Goal: Information Seeking & Learning: Learn about a topic

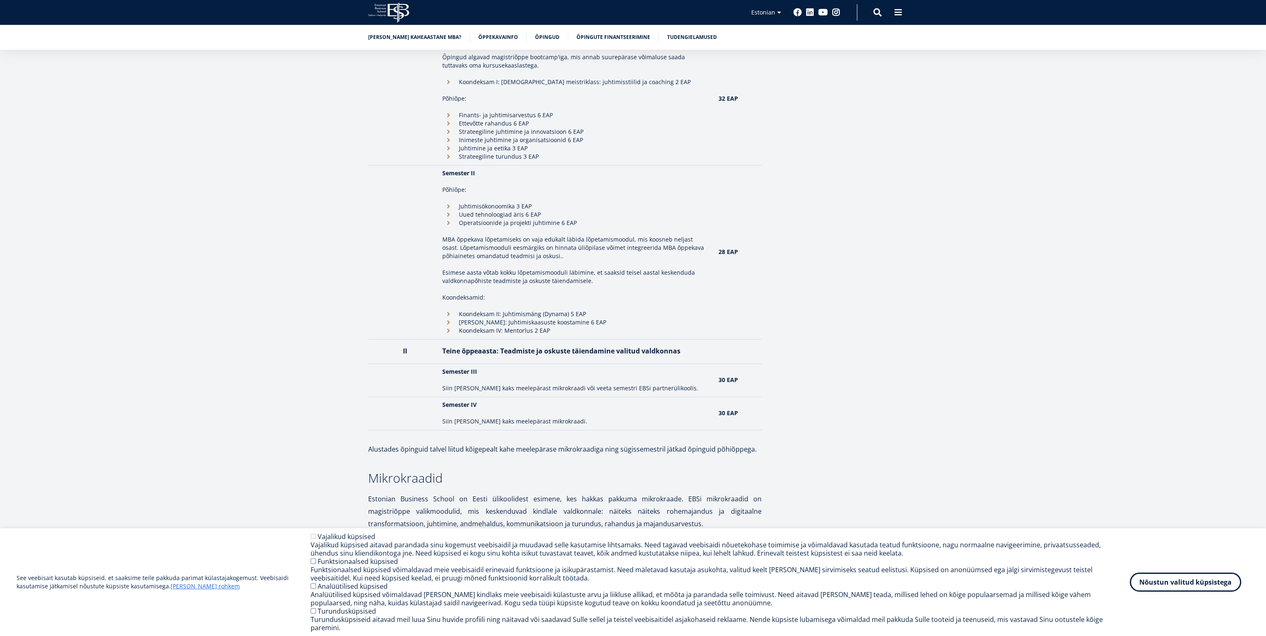
scroll to position [953, 0]
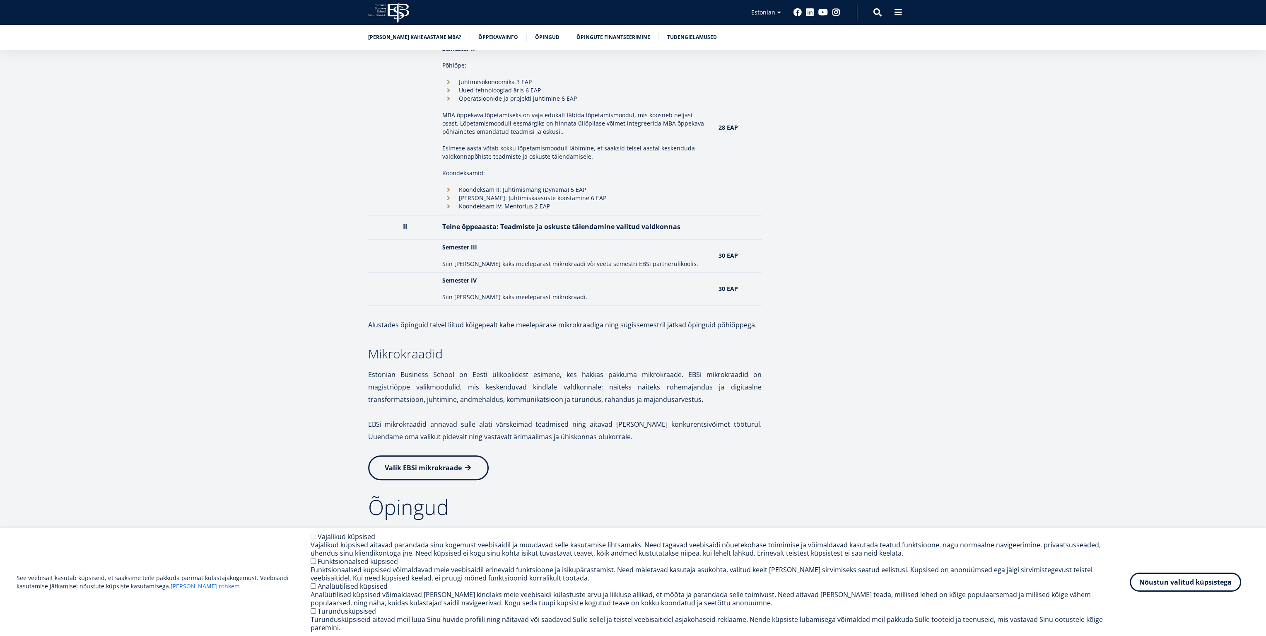
click at [451, 463] on span "Valik EBSi mikrokraade" at bounding box center [423, 467] width 77 height 9
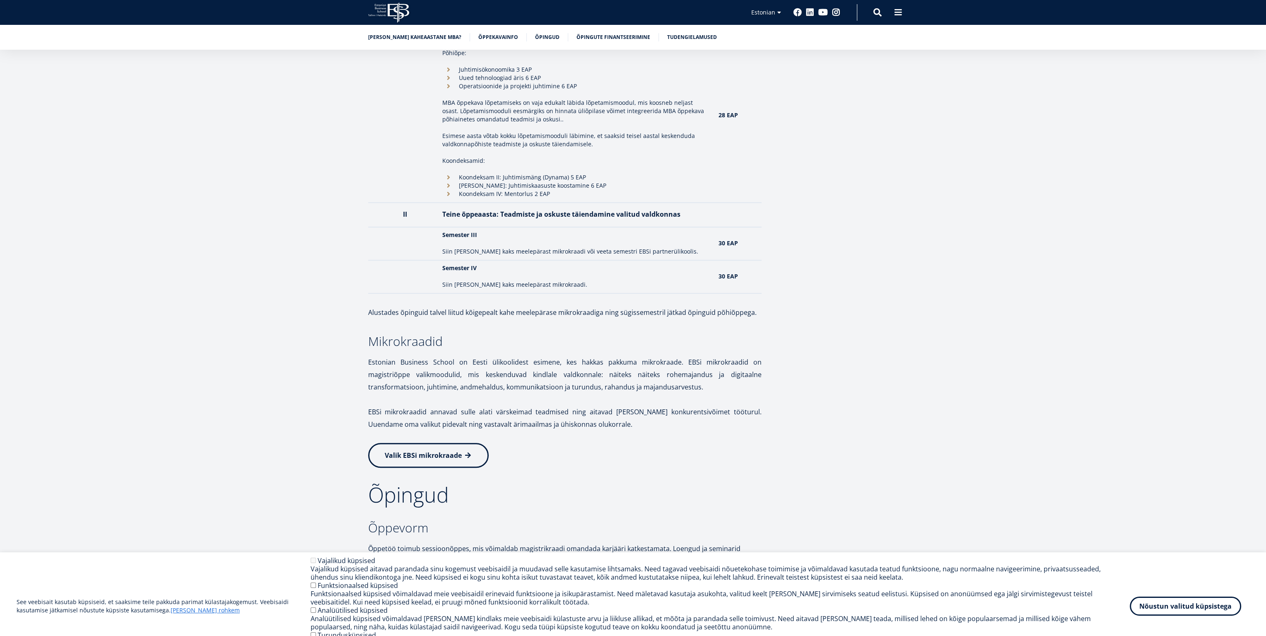
scroll to position [953, 0]
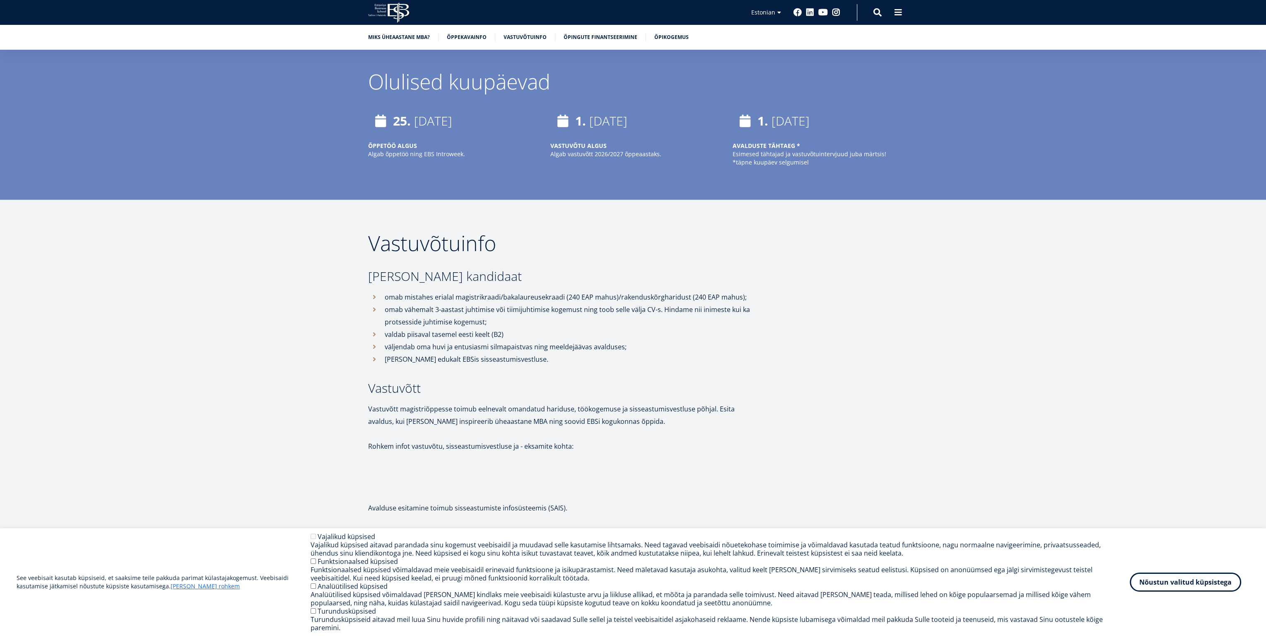
scroll to position [2115, 0]
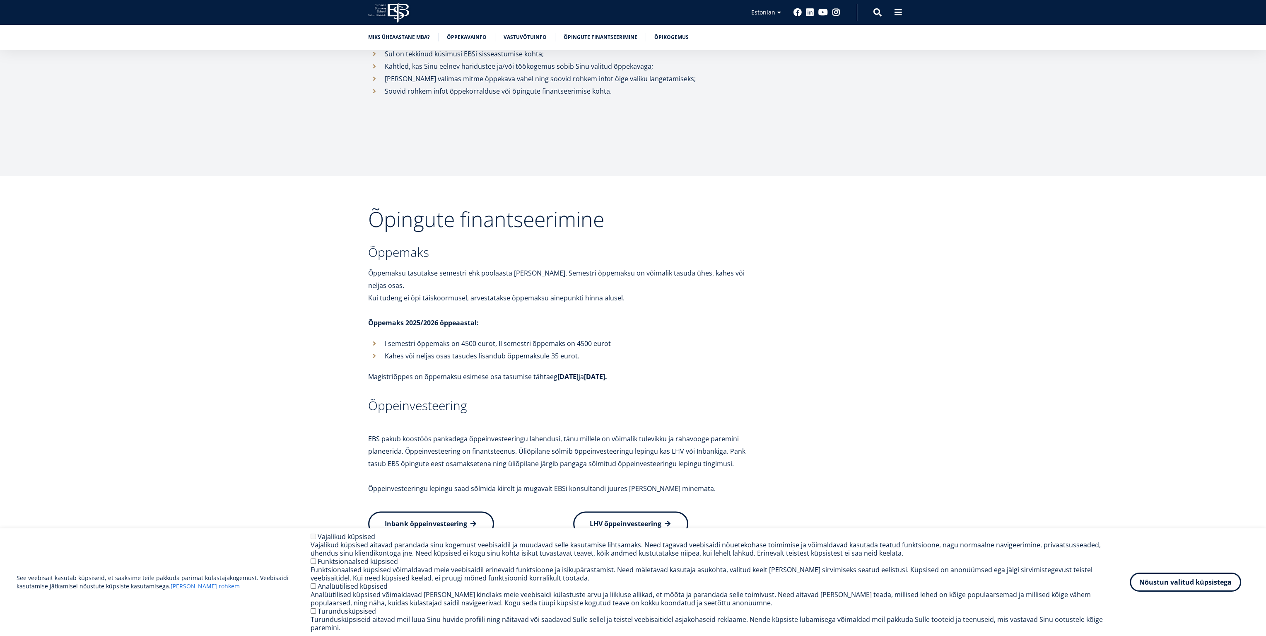
click at [598, 337] on p "I semestri õppemaks on 4500 eurot, II semestri õppemaks on 4500 eurot" at bounding box center [573, 343] width 377 height 12
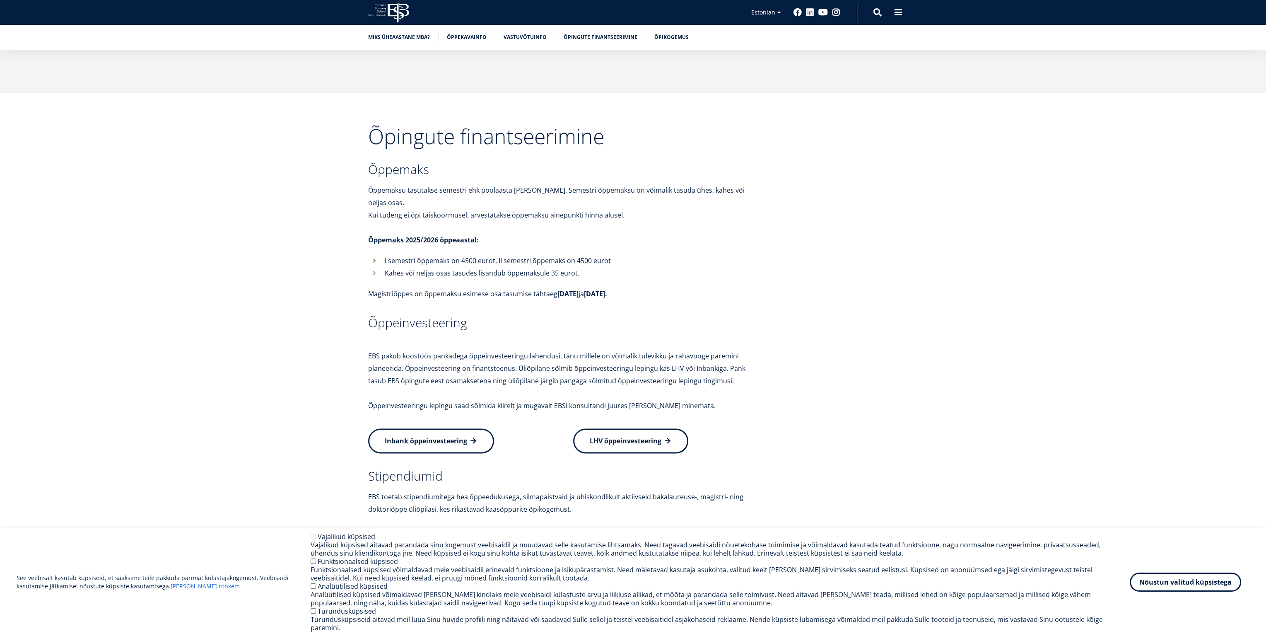
click at [631, 428] on link "LHV õppeinvesteering" at bounding box center [630, 440] width 115 height 25
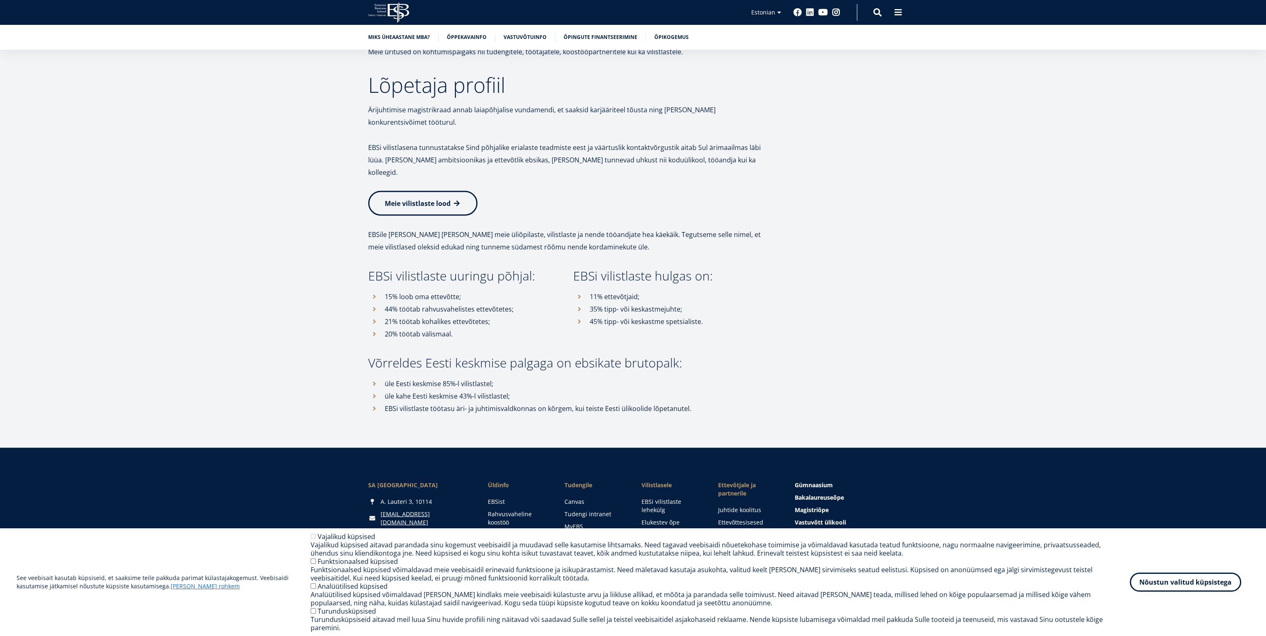
scroll to position [3062, 0]
